Goal: Information Seeking & Learning: Learn about a topic

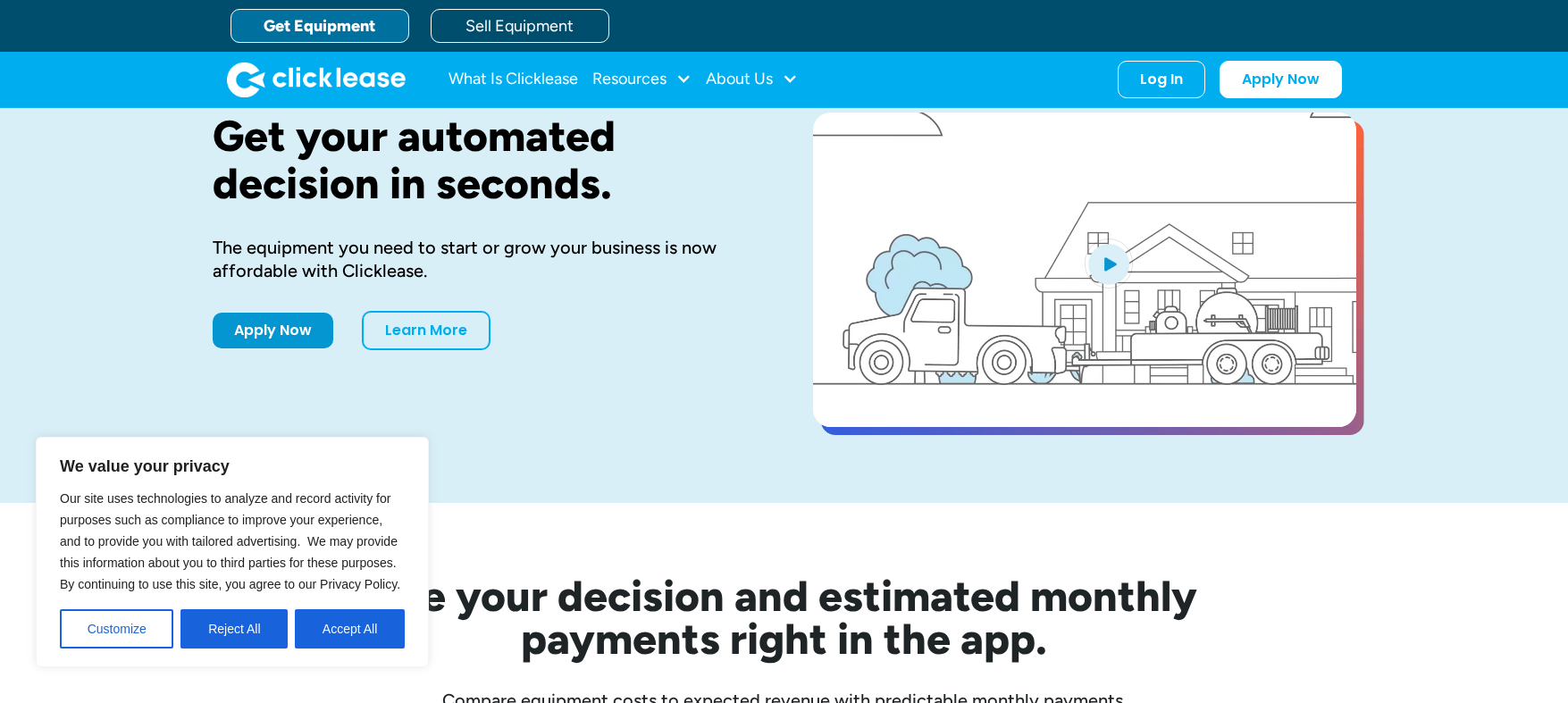
scroll to position [178, 0]
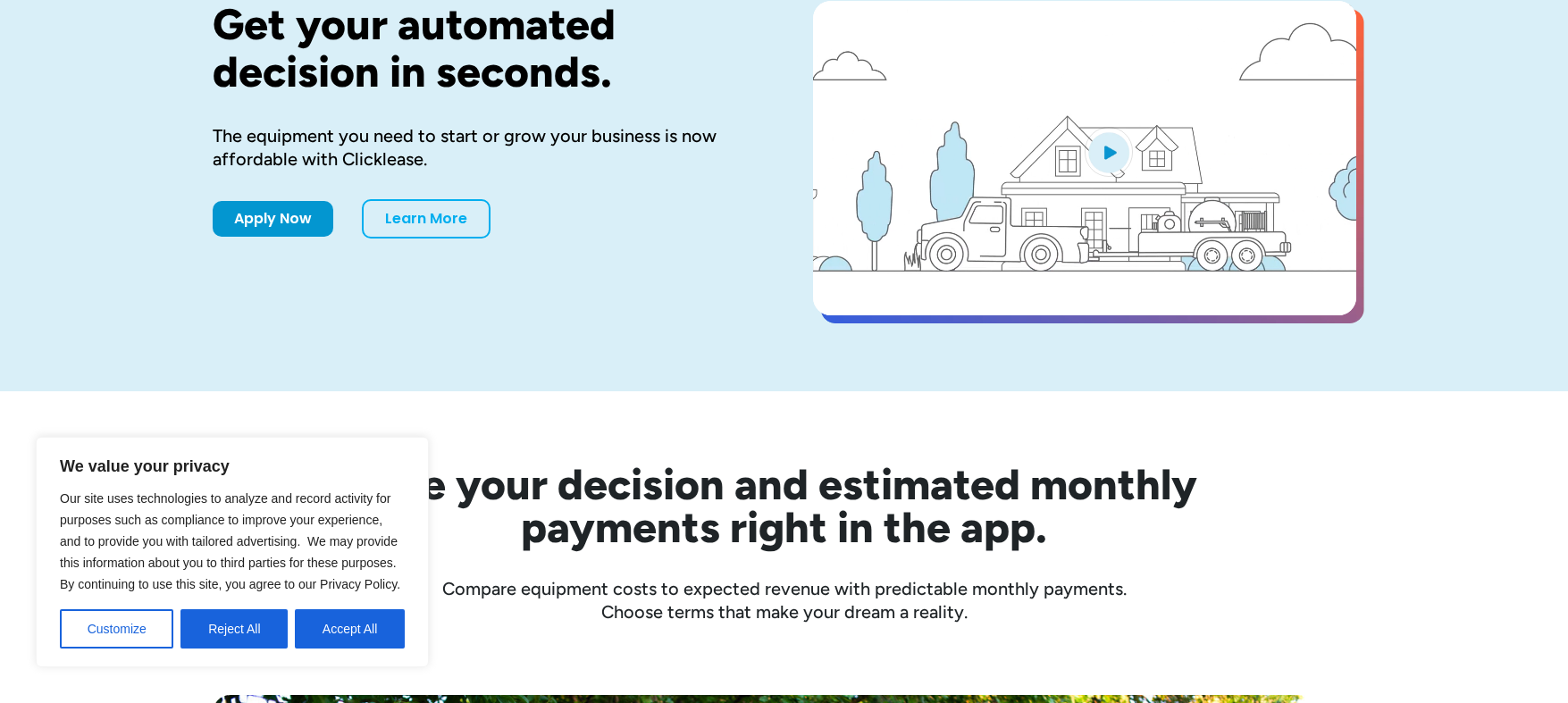
drag, startPoint x: 258, startPoint y: 625, endPoint x: 322, endPoint y: 529, distance: 115.4
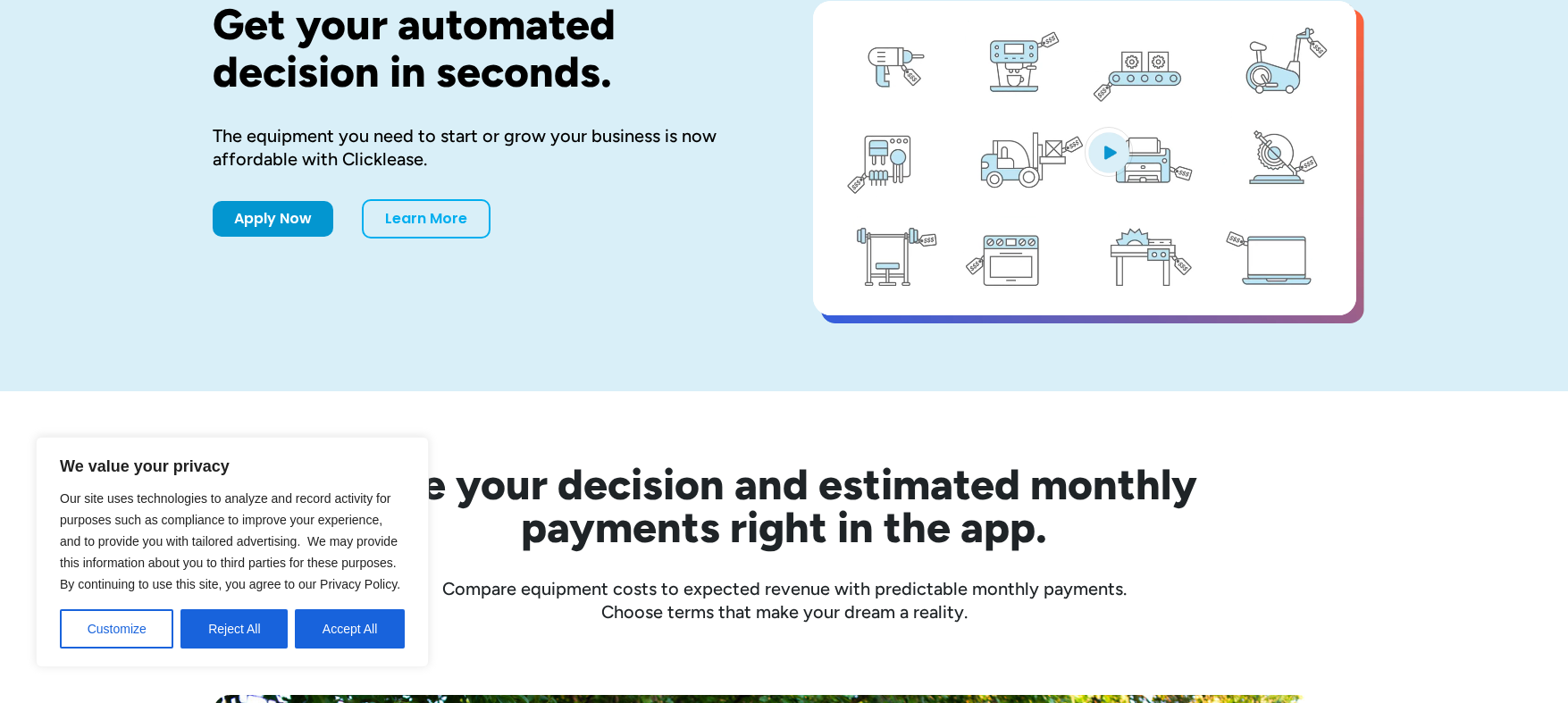
click at [259, 619] on button "Reject All" at bounding box center [234, 628] width 107 height 39
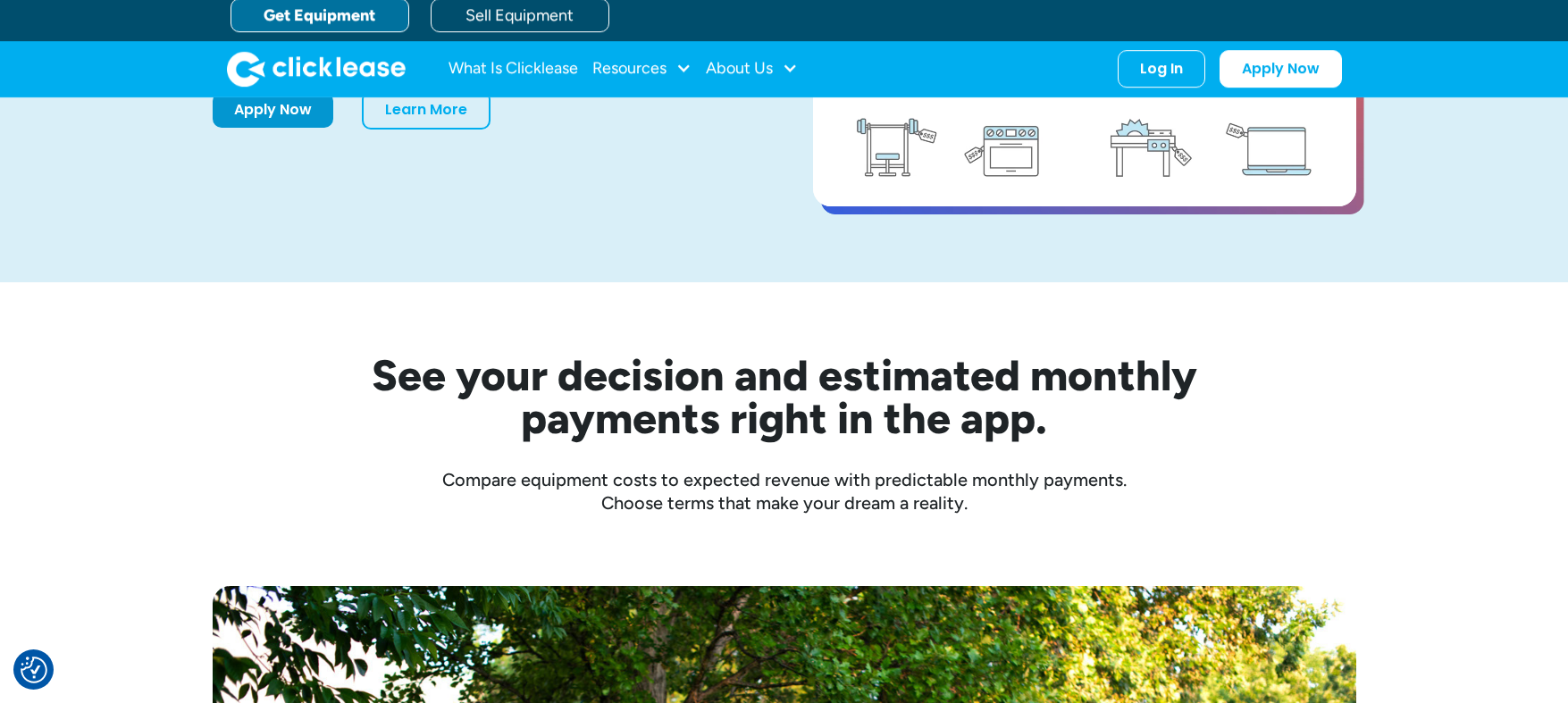
scroll to position [0, 0]
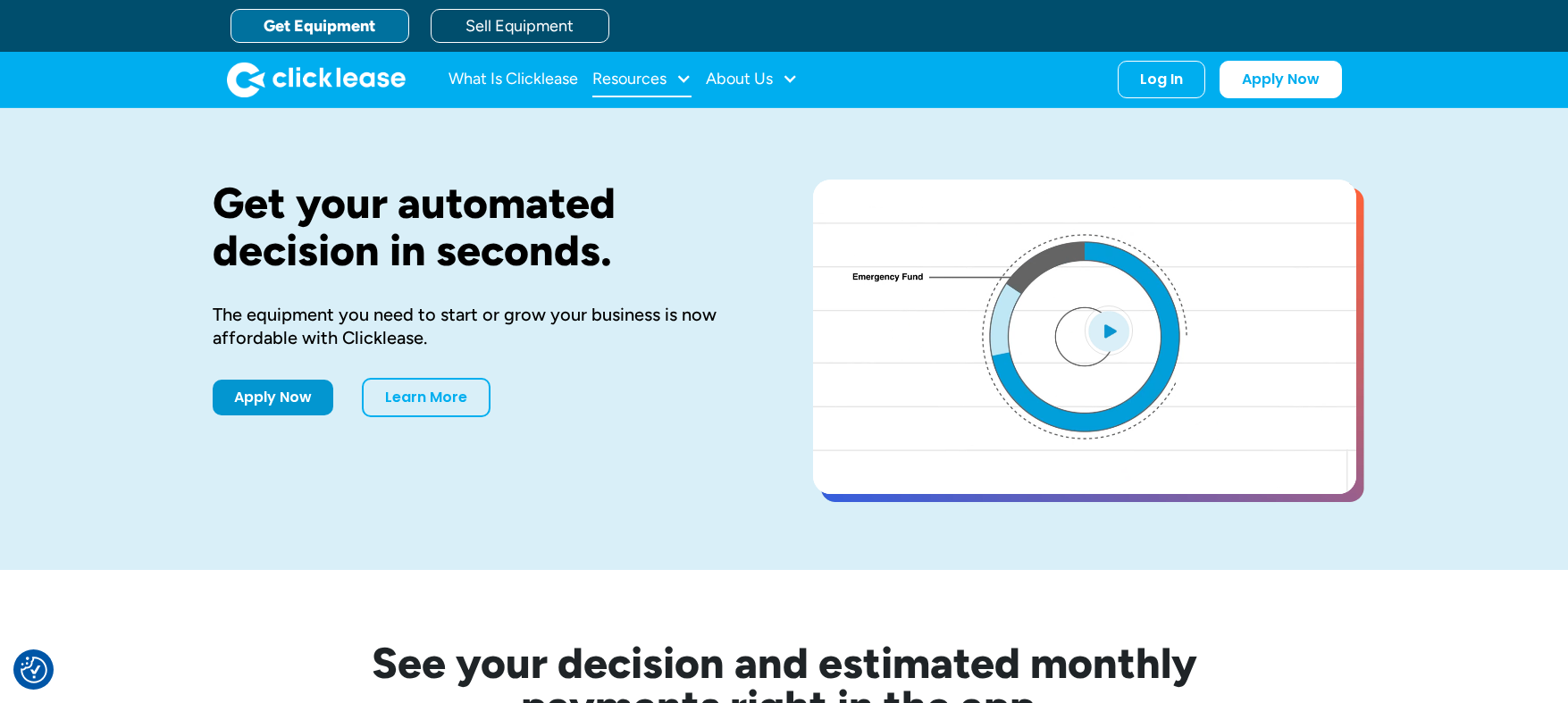
click at [682, 79] on div at bounding box center [683, 78] width 16 height 16
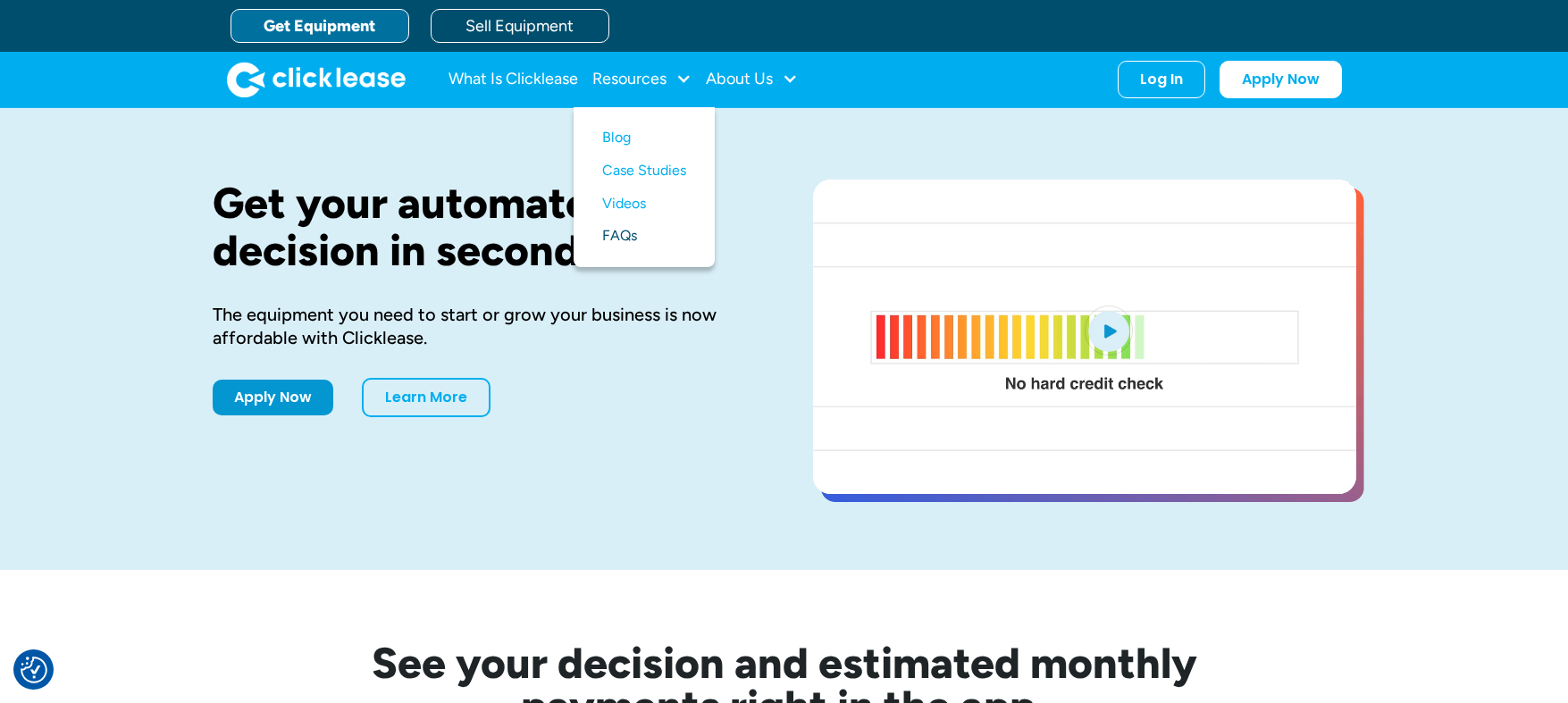
click at [625, 236] on link "FAQs" at bounding box center [644, 236] width 84 height 33
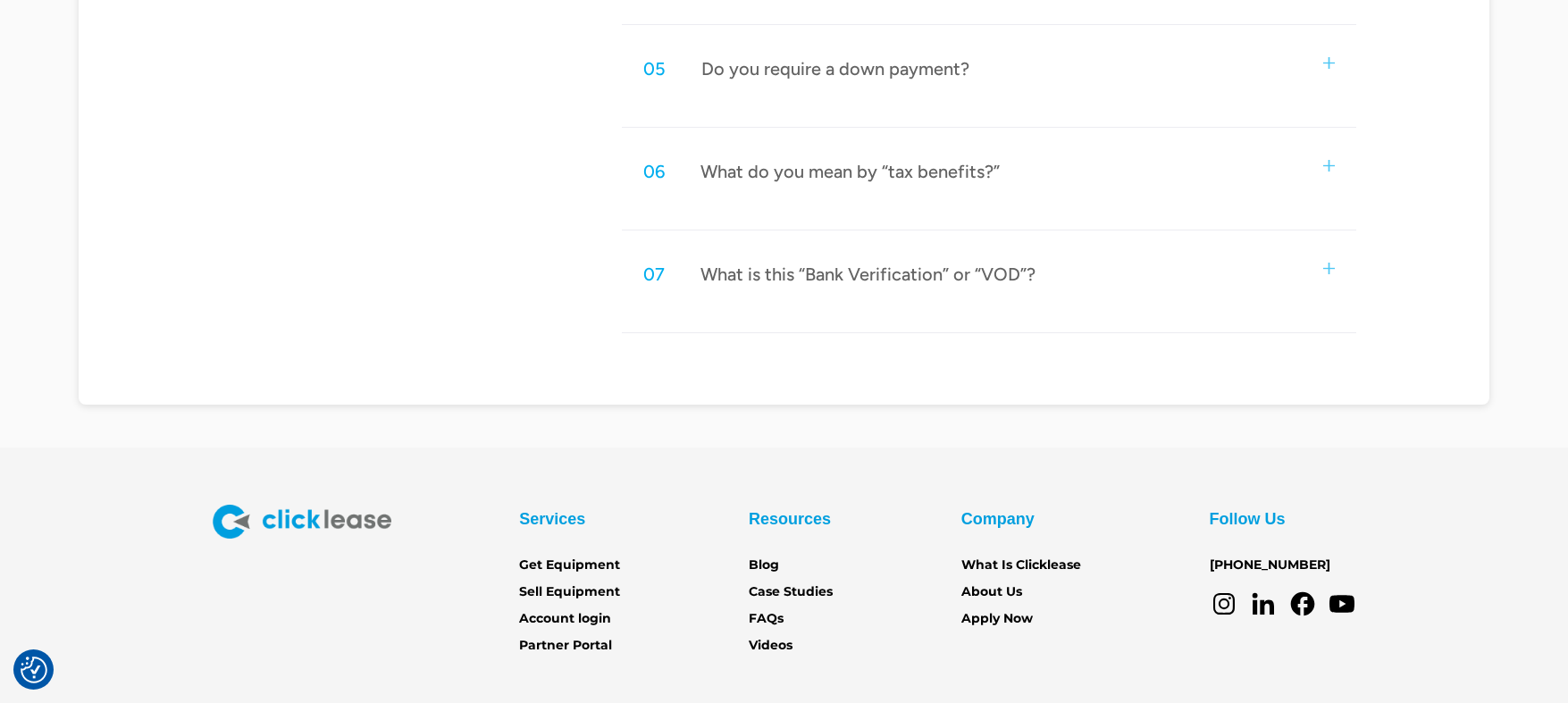
scroll to position [1513, 0]
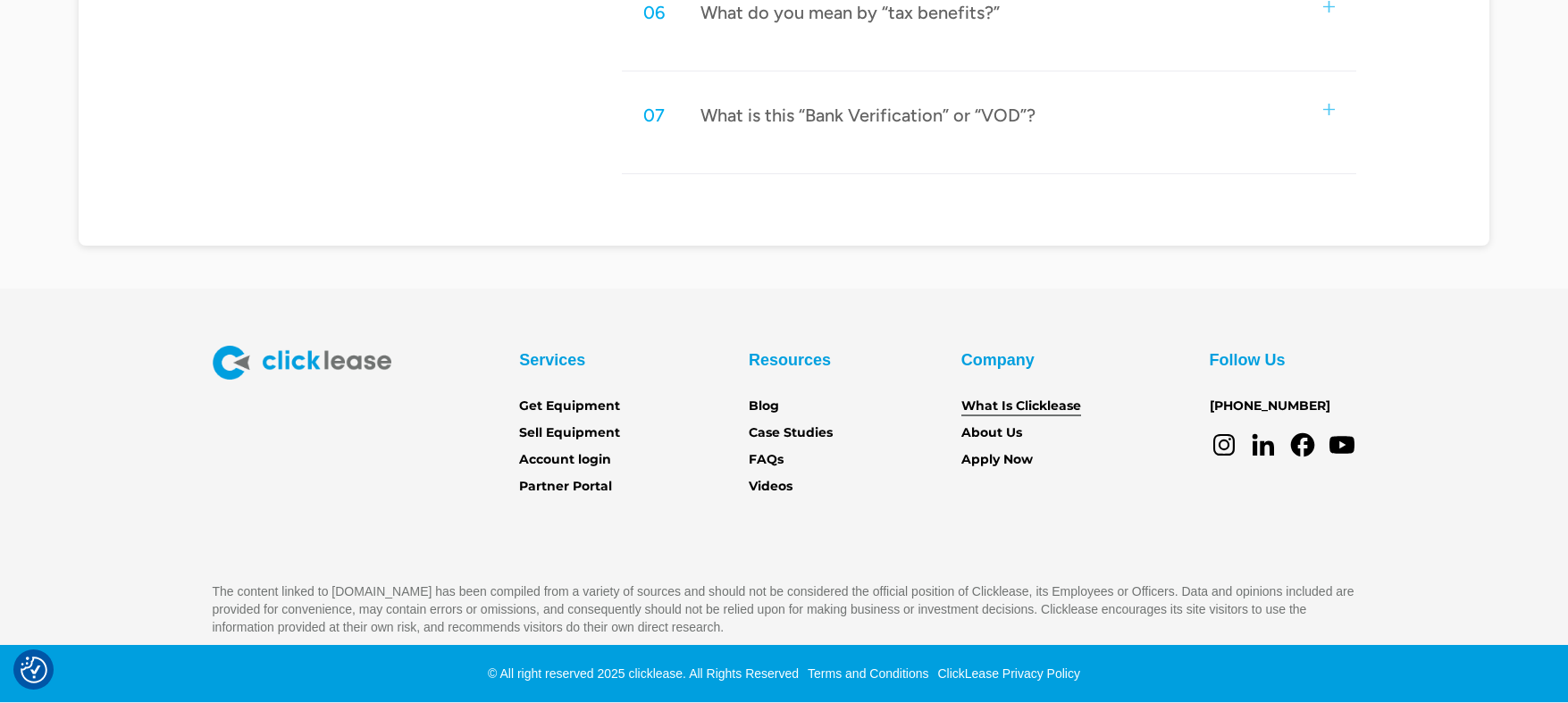
click at [988, 401] on link "What Is Clicklease" at bounding box center [1021, 406] width 120 height 20
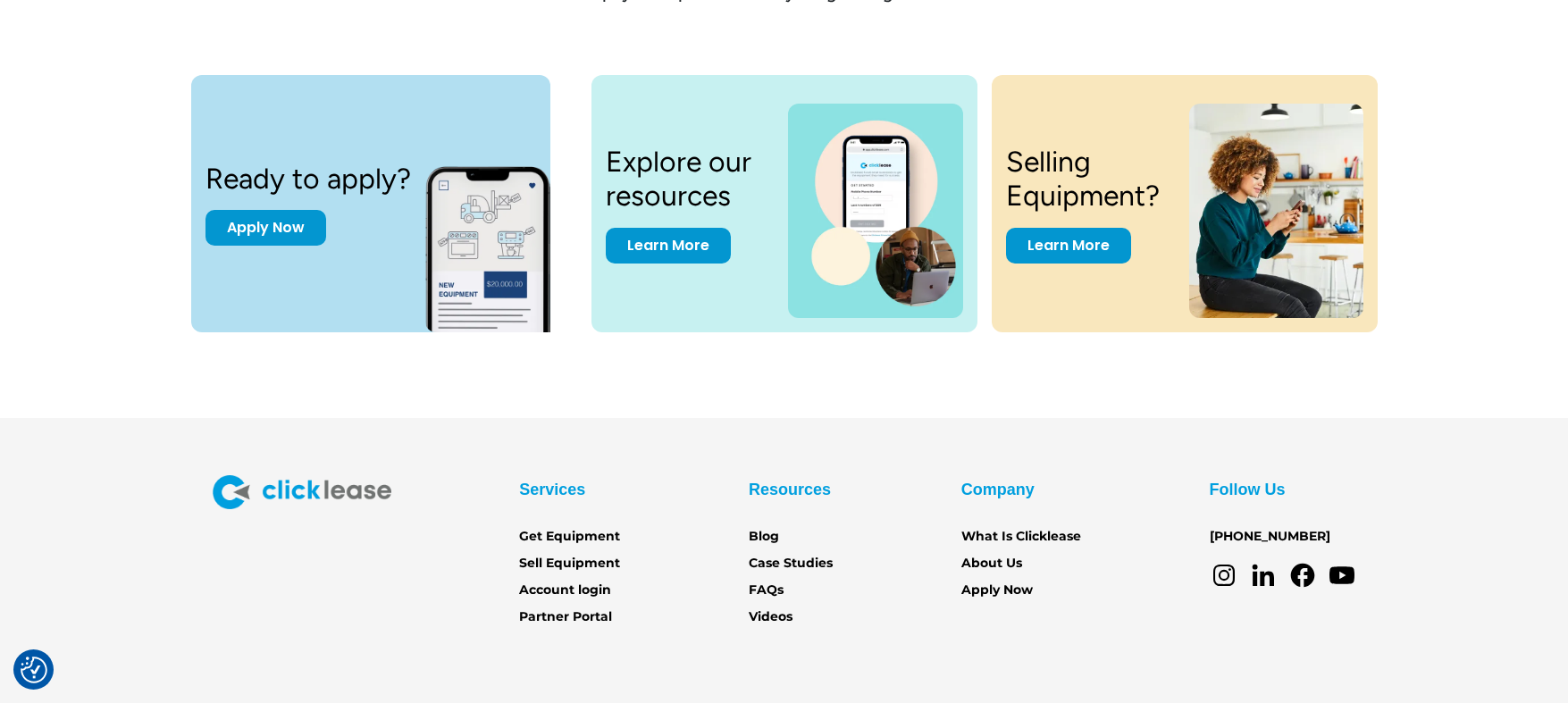
scroll to position [2564, 0]
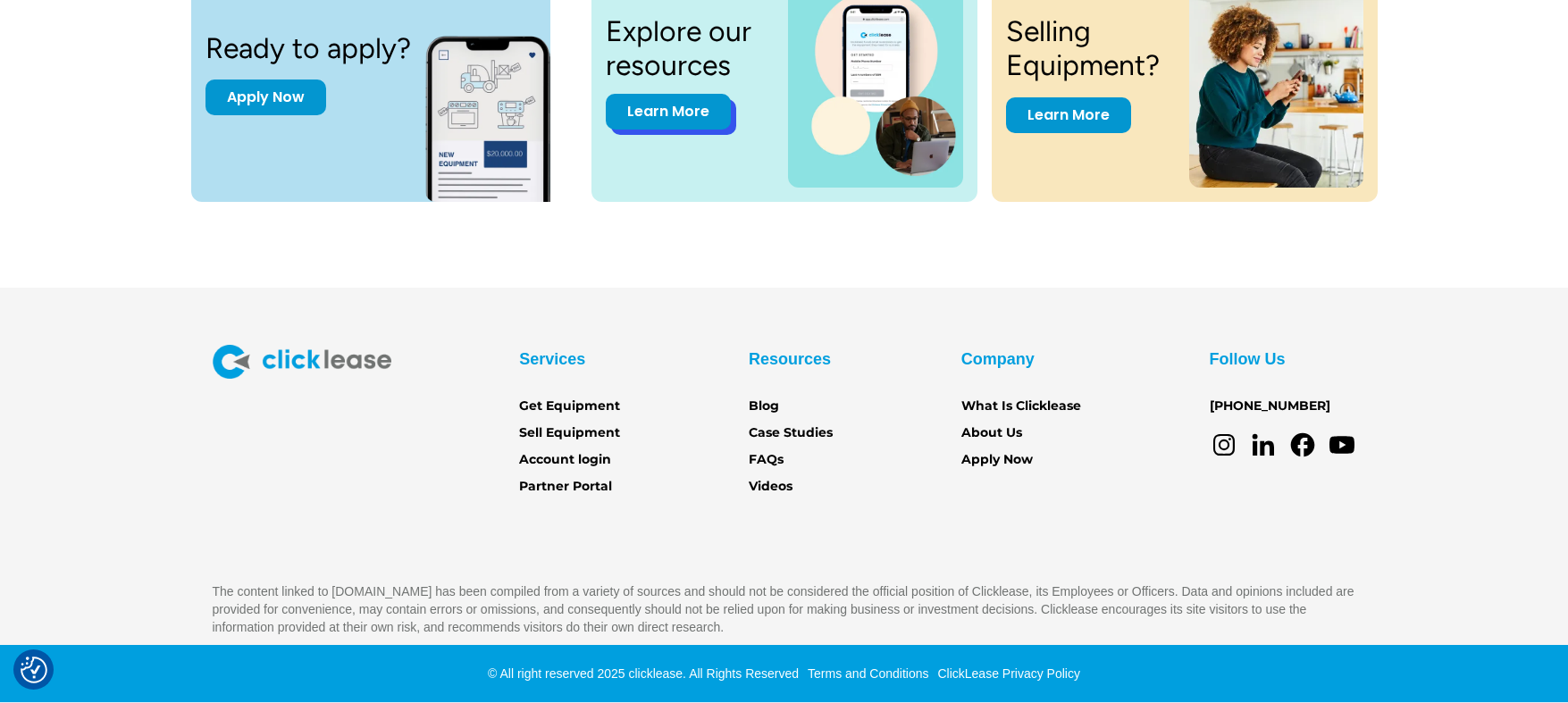
click at [685, 121] on link "Learn More" at bounding box center [667, 110] width 125 height 35
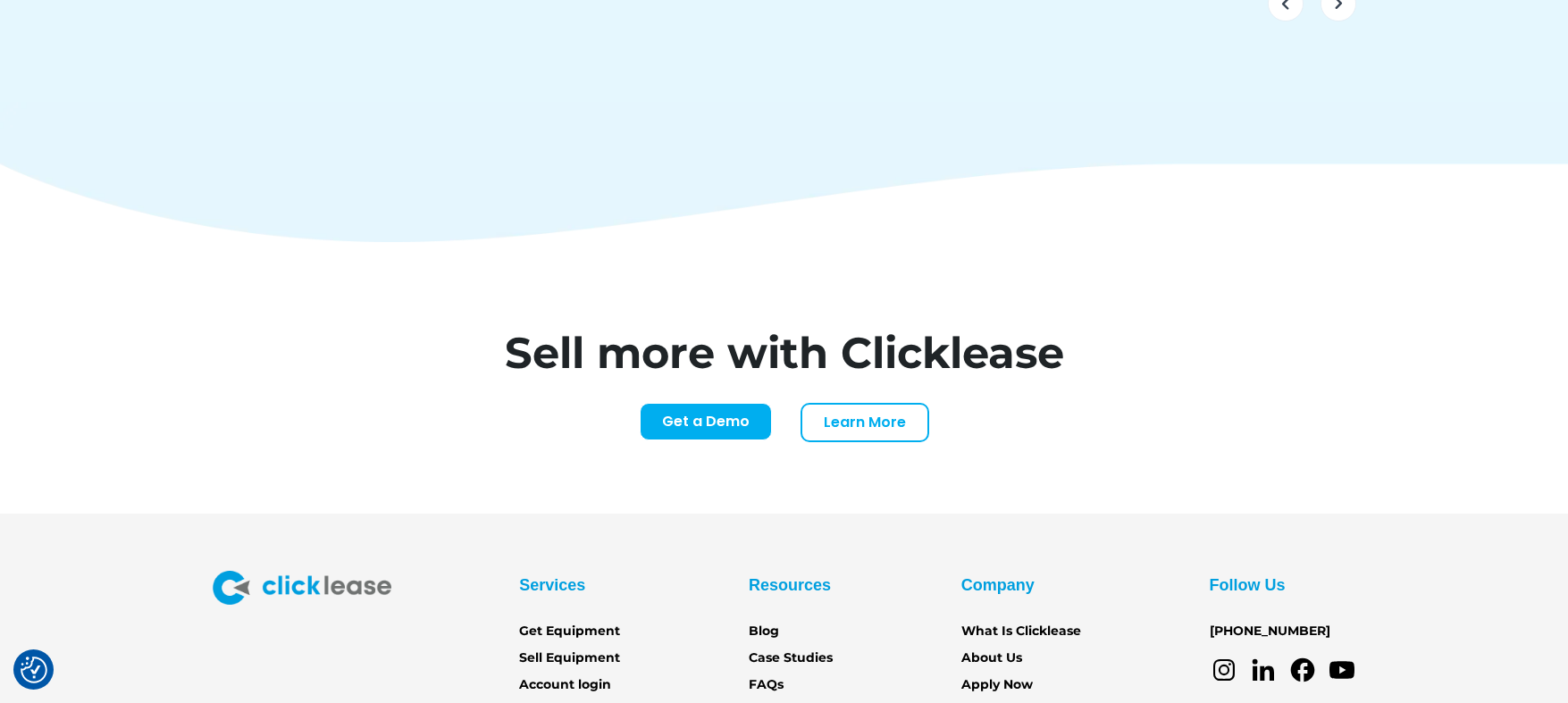
scroll to position [7526, 0]
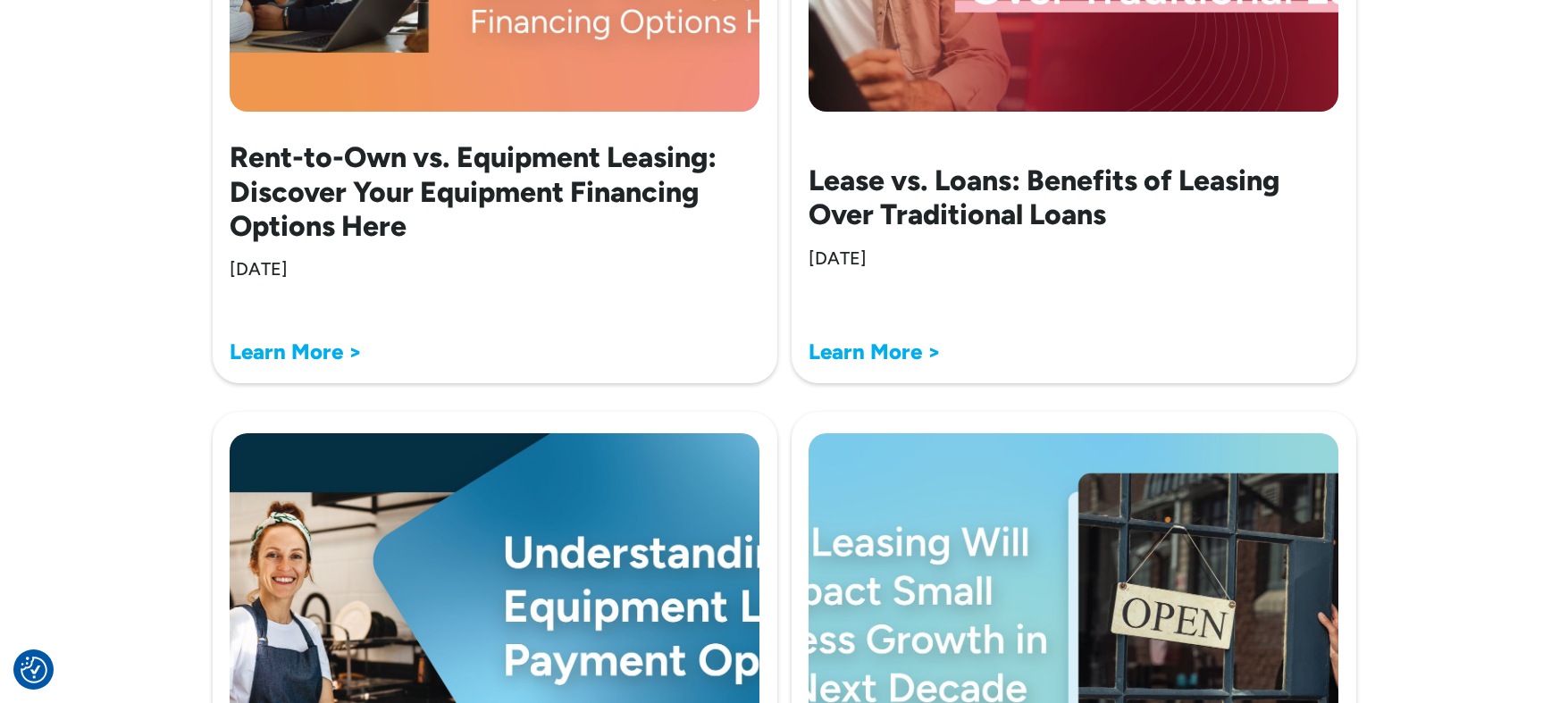
scroll to position [3124, 0]
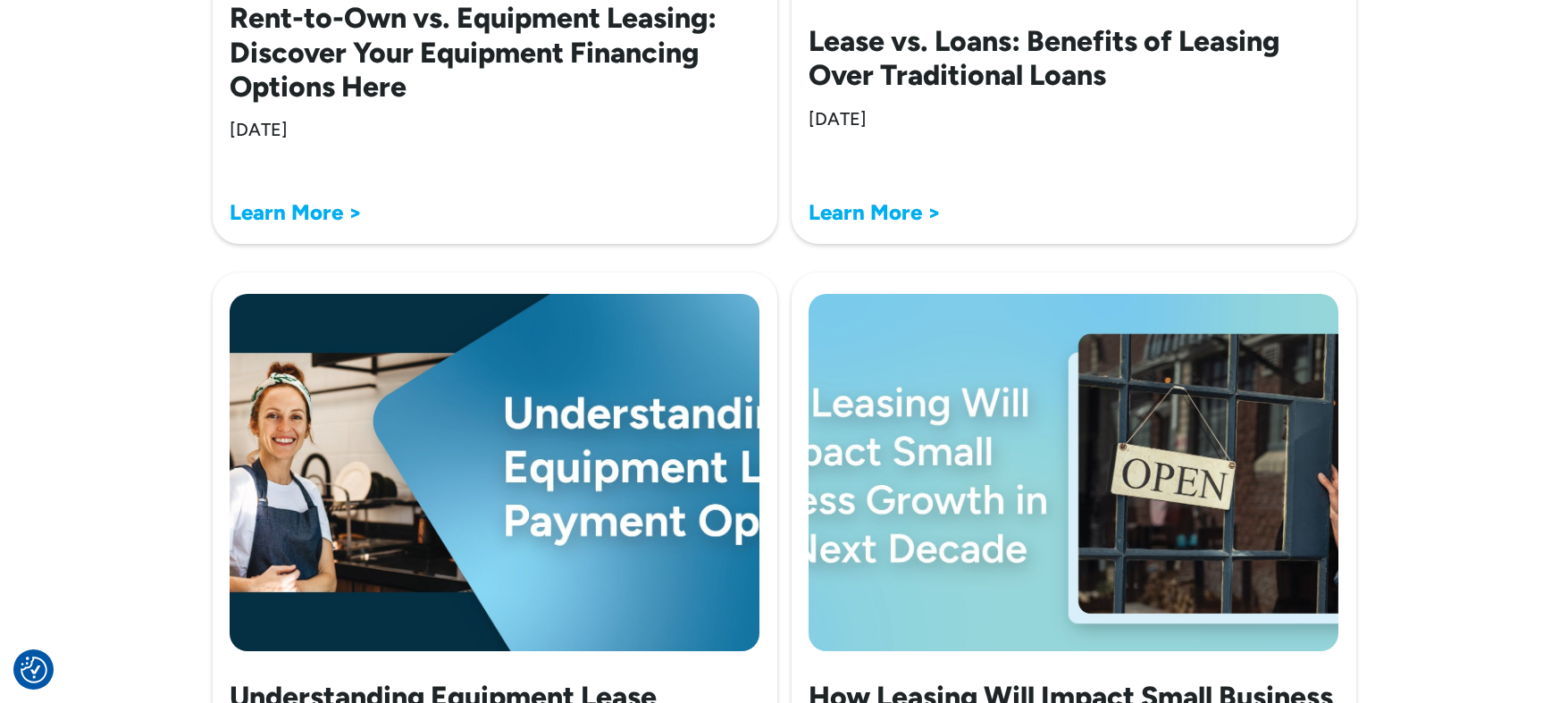
click at [470, 336] on img at bounding box center [495, 472] width 531 height 357
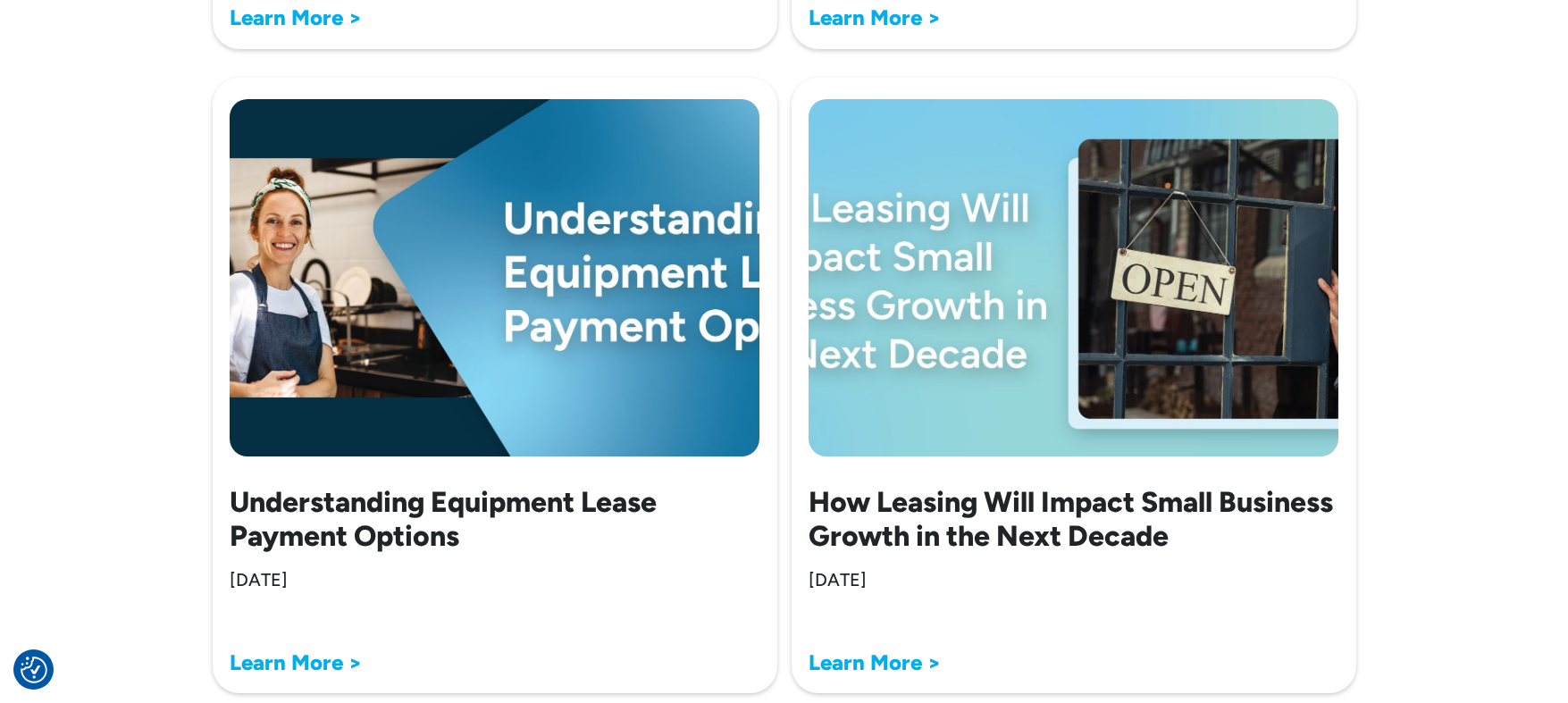
scroll to position [3482, 0]
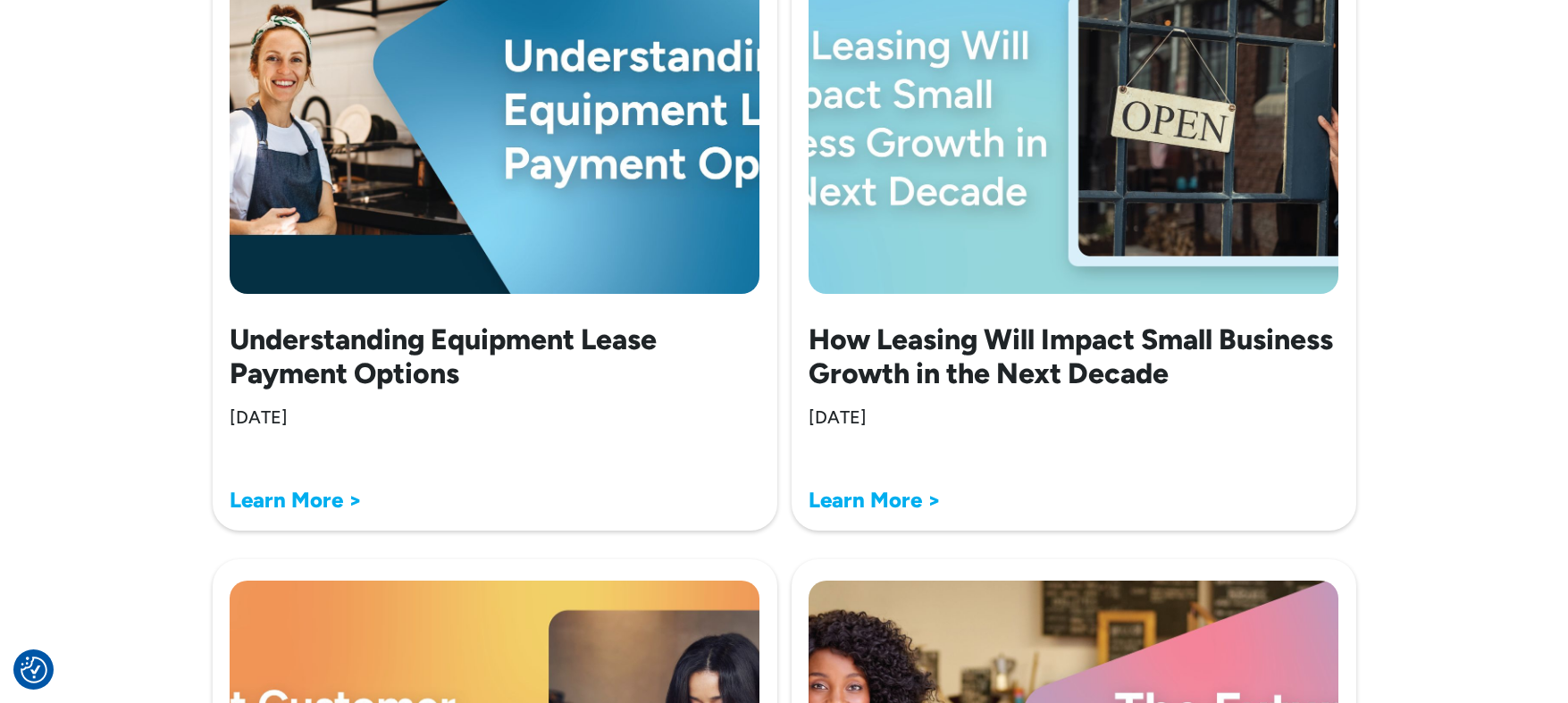
click at [422, 350] on h2 "Understanding Equipment Lease Payment Options" at bounding box center [495, 356] width 531 height 69
click at [324, 498] on strong "Learn More >" at bounding box center [295, 499] width 132 height 26
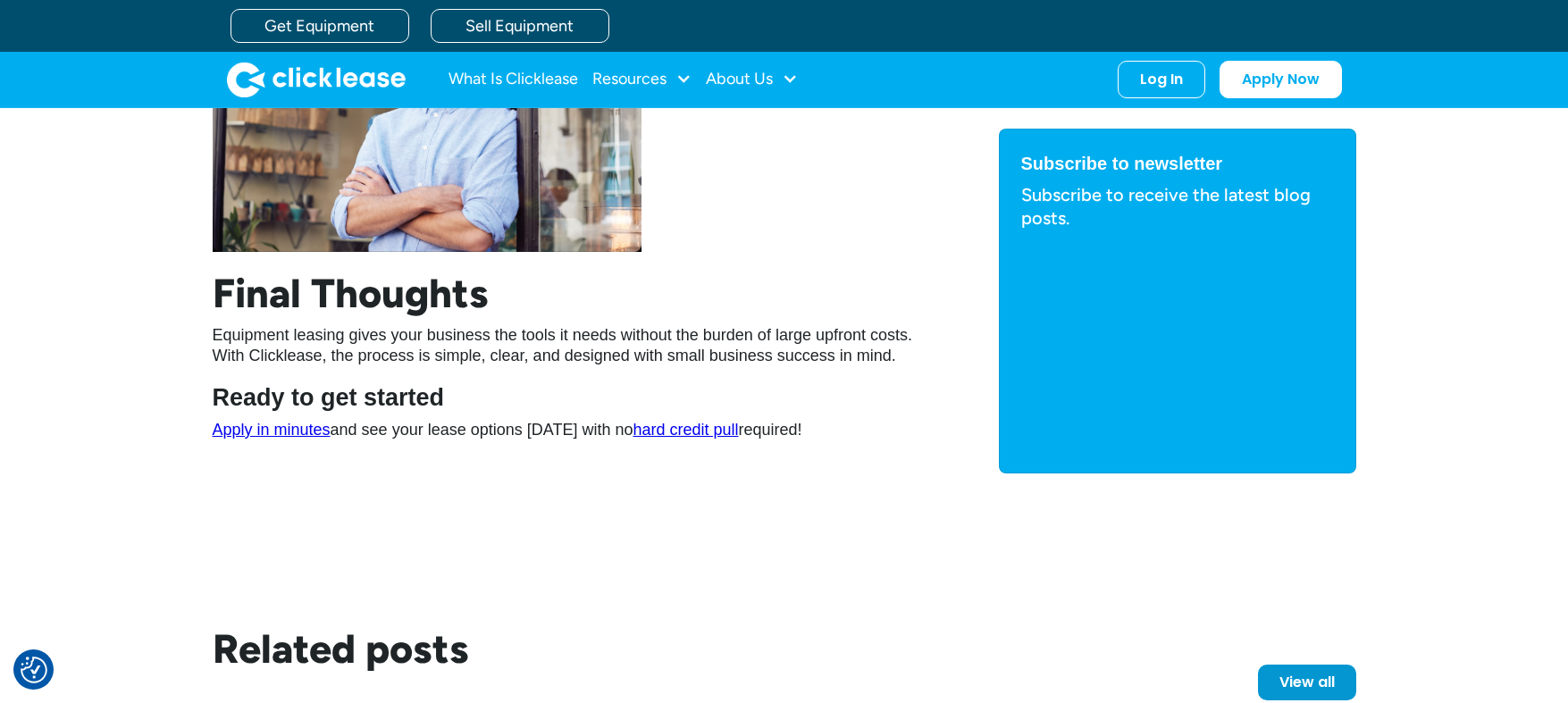
scroll to position [3035, 0]
